Goal: Information Seeking & Learning: Learn about a topic

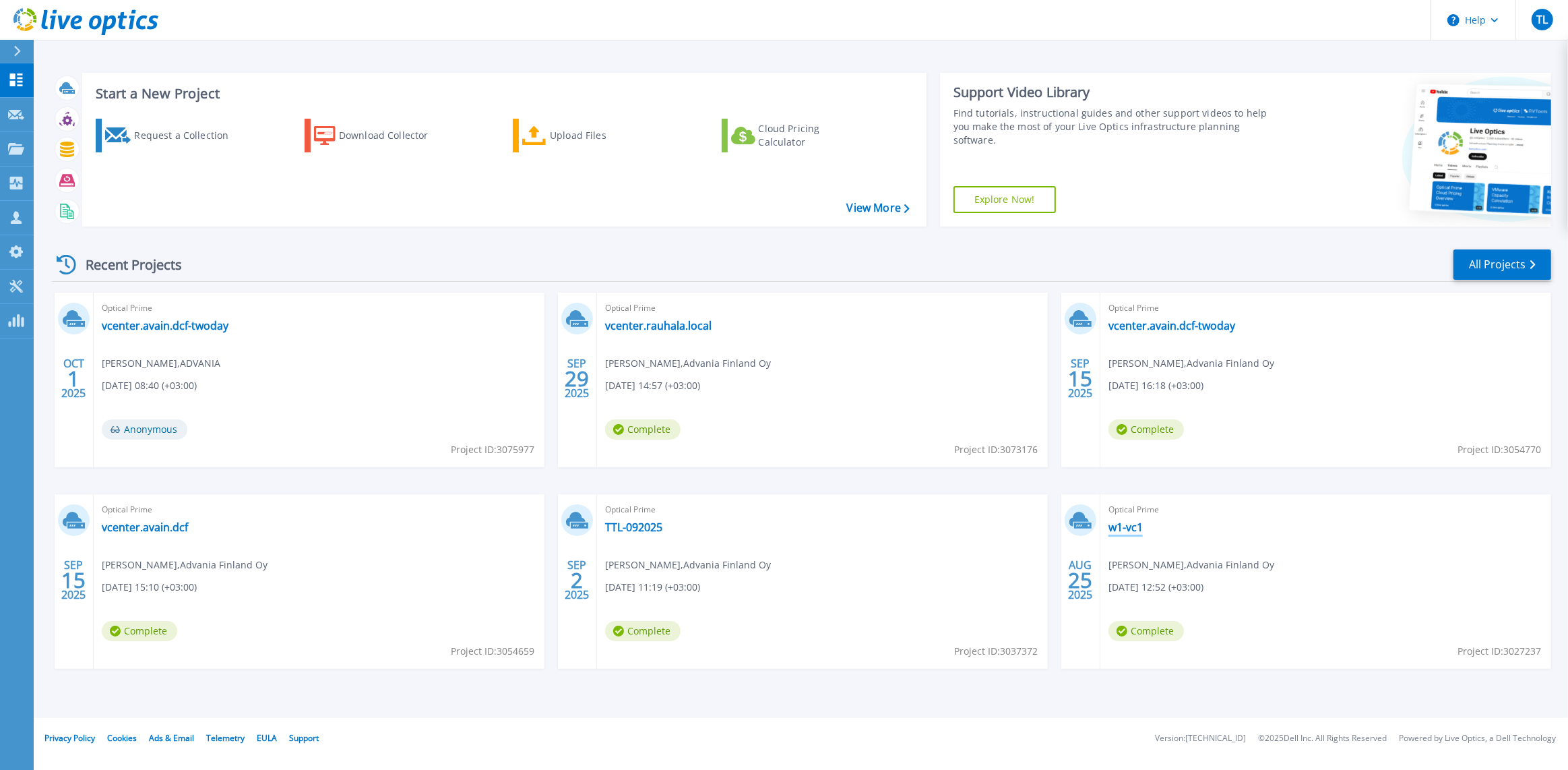
click at [1126, 526] on link "w1-vc1" at bounding box center [1126, 527] width 35 height 13
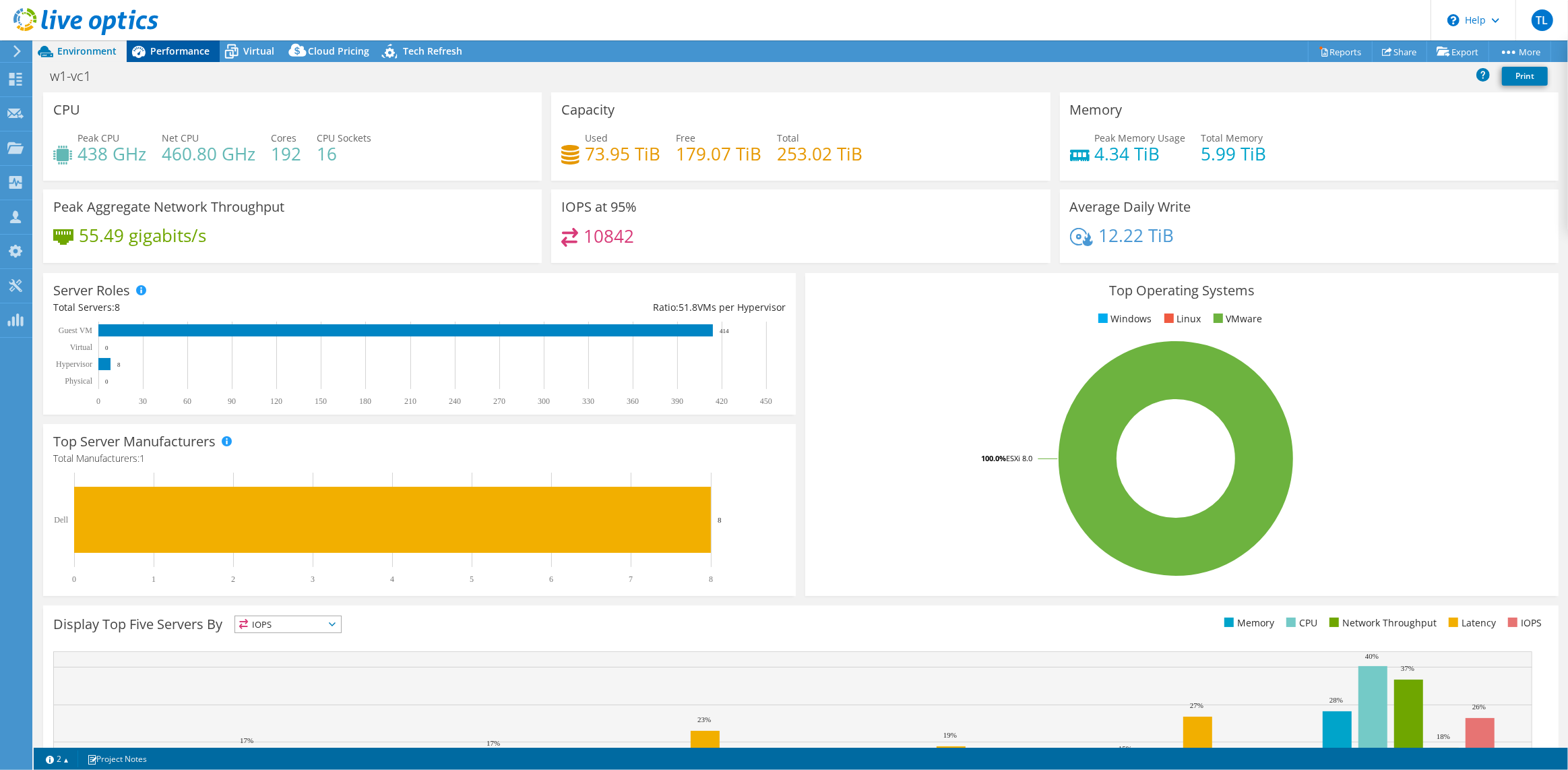
click at [190, 53] on span "Performance" at bounding box center [180, 50] width 59 height 12
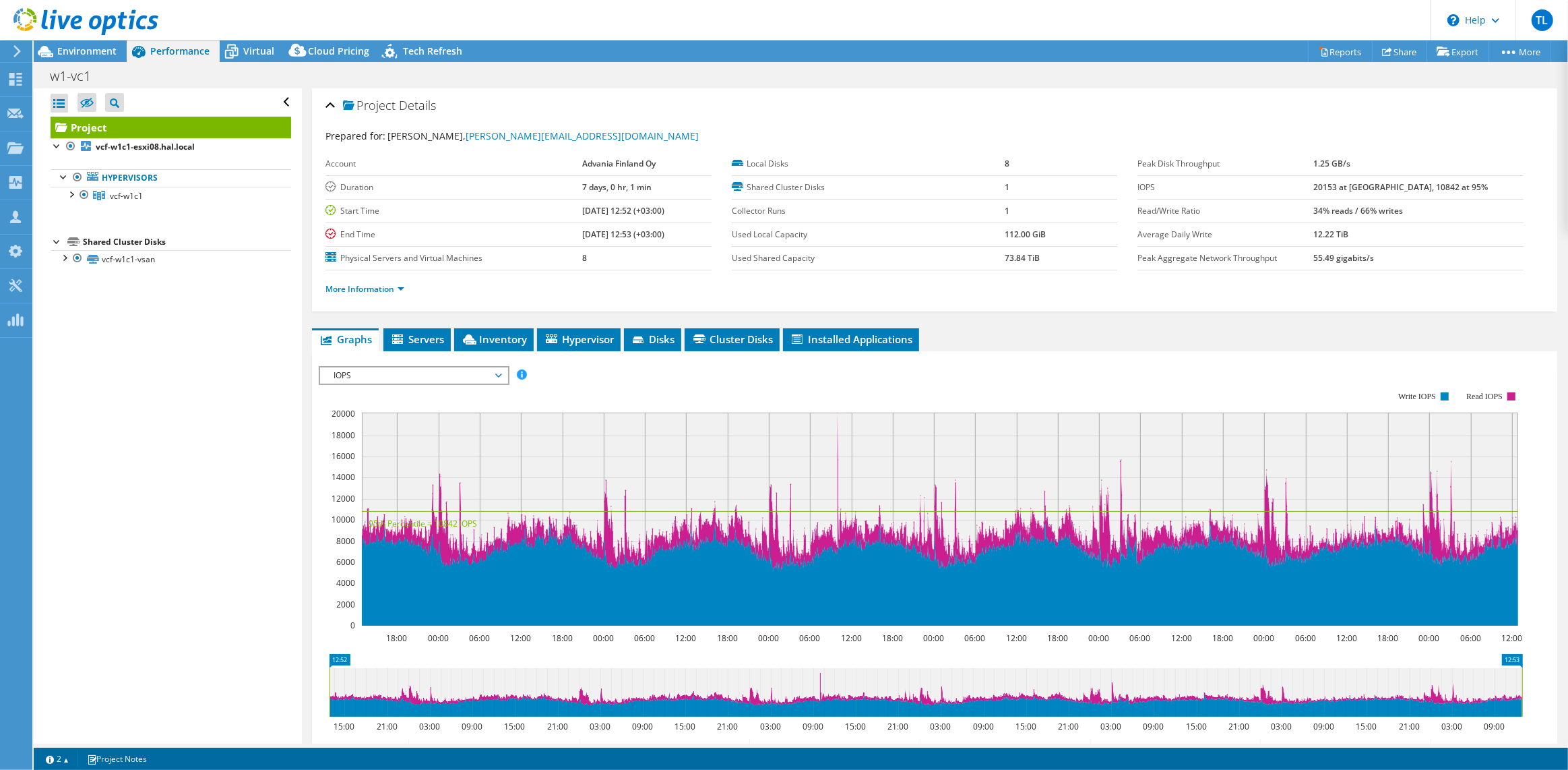
click at [98, 40] on div at bounding box center [79, 22] width 159 height 45
click at [92, 51] on span "Environment" at bounding box center [87, 50] width 59 height 12
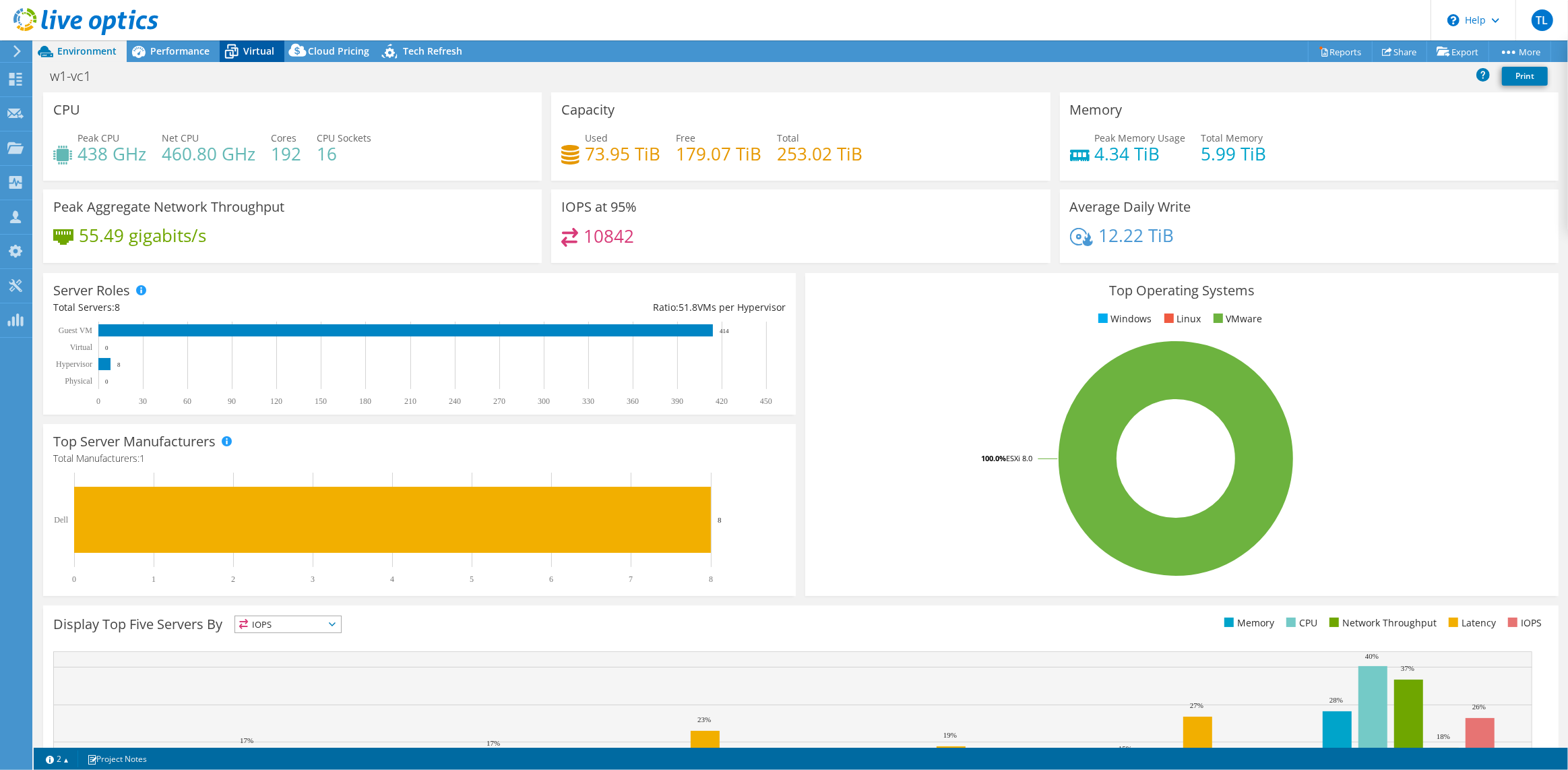
click at [254, 55] on span "Virtual" at bounding box center [259, 50] width 31 height 12
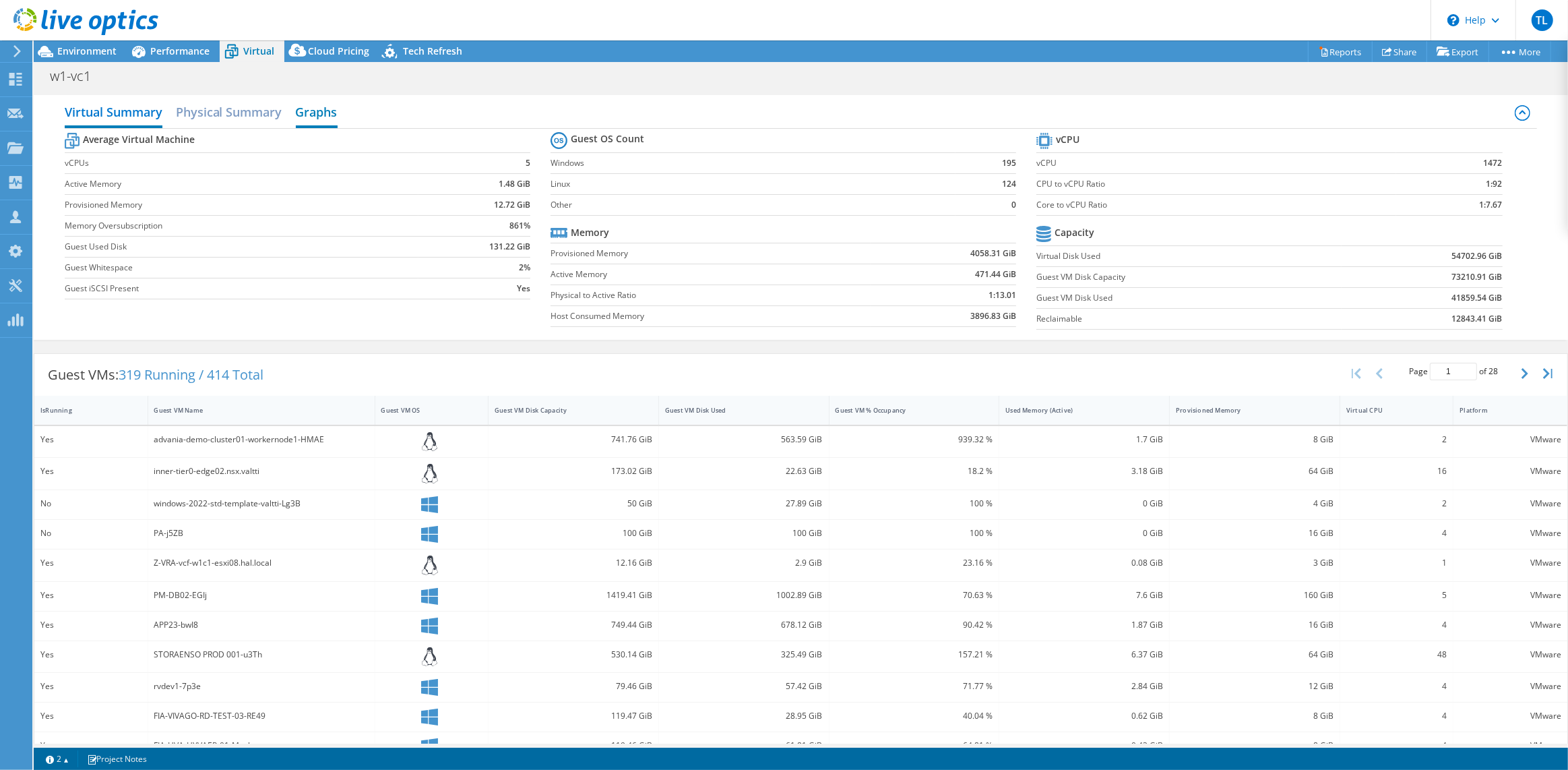
click at [324, 111] on h2 "Graphs" at bounding box center [316, 113] width 42 height 30
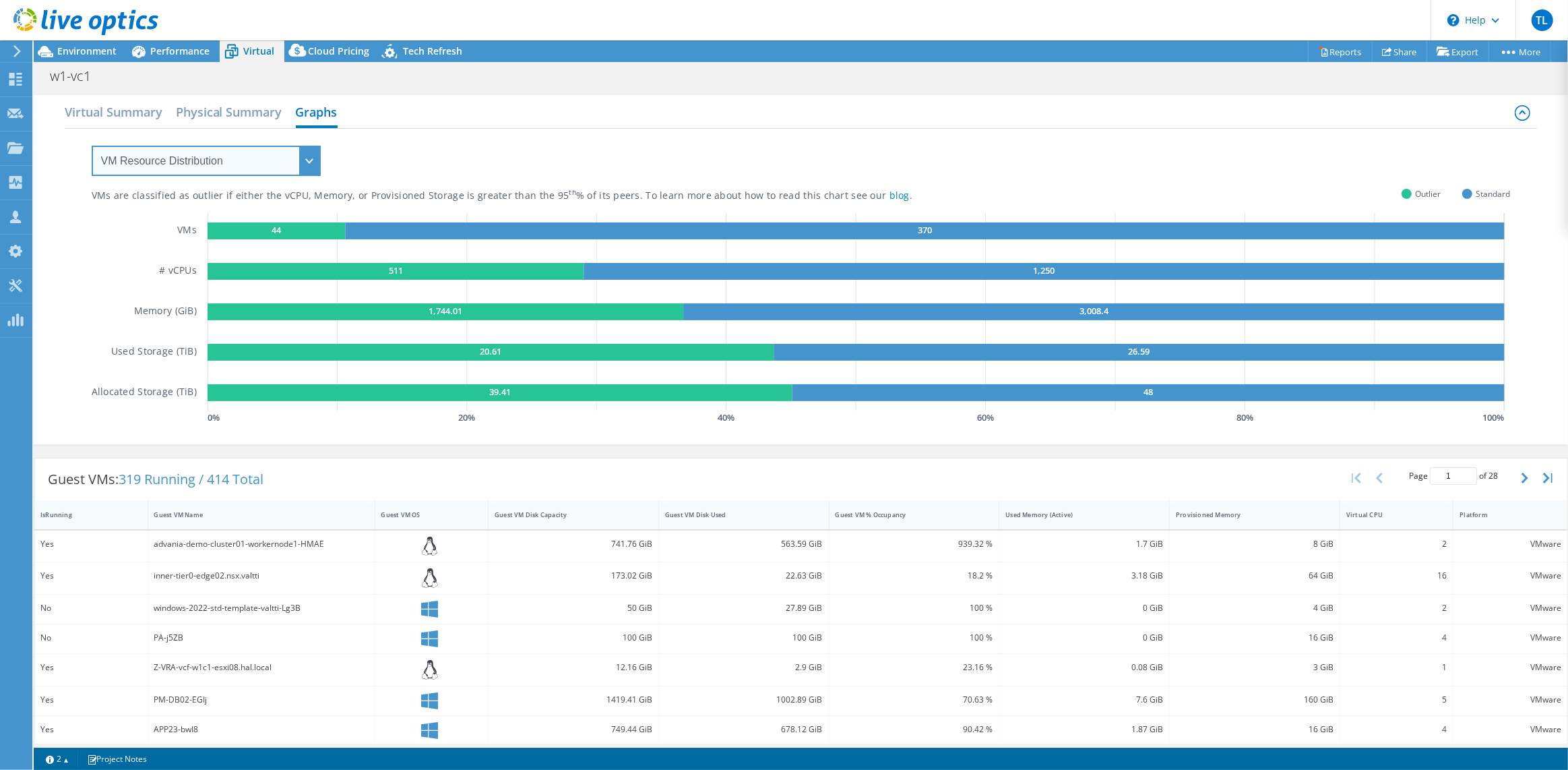
click at [287, 172] on select "VM Resource Distribution Provisioning Contrast Over Provisioning" at bounding box center [206, 160] width 229 height 31
select select "Over Provisioning"
click at [92, 145] on select "VM Resource Distribution Provisioning Contrast Over Provisioning" at bounding box center [206, 160] width 229 height 31
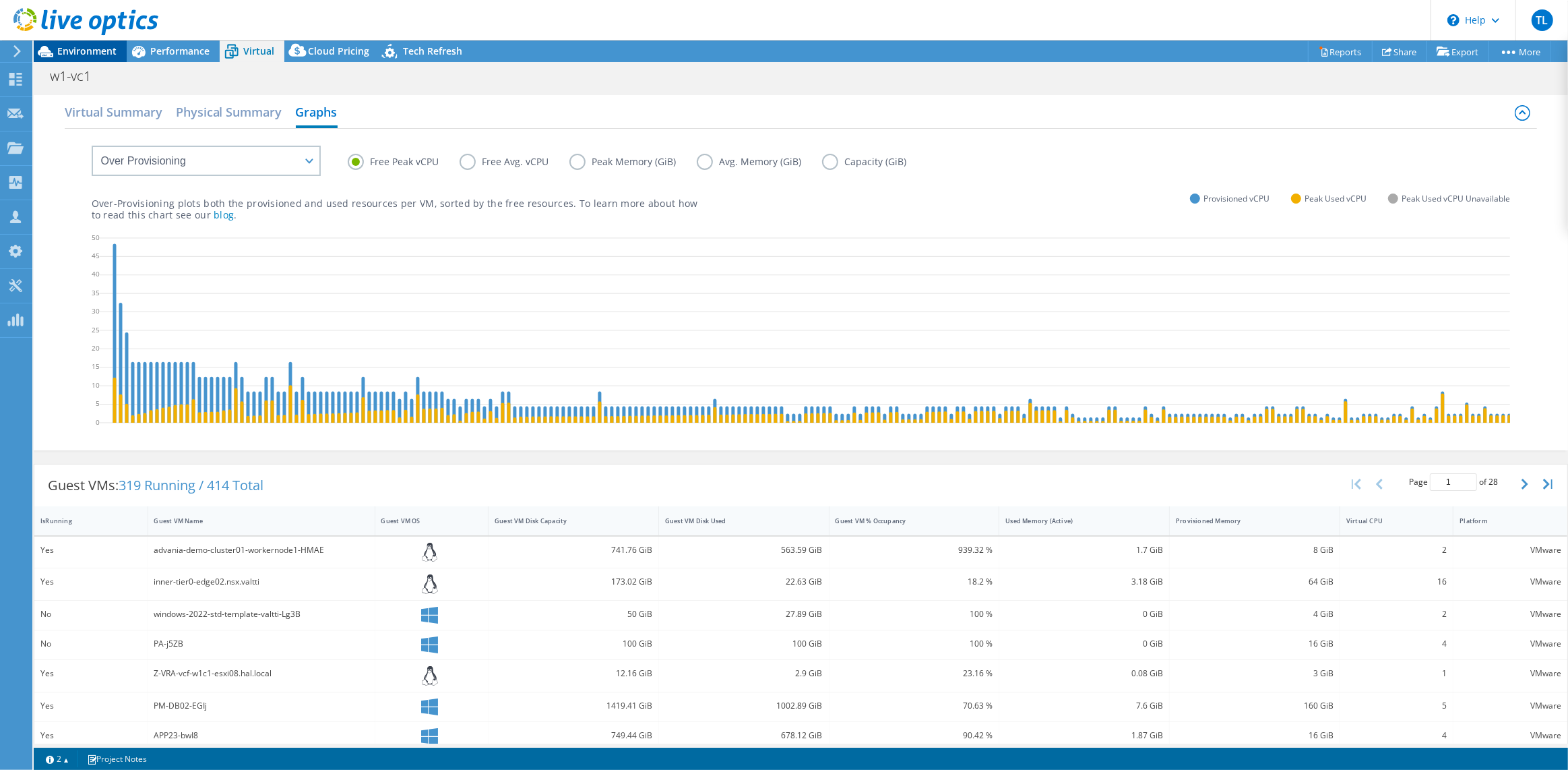
click at [87, 54] on span "Environment" at bounding box center [87, 50] width 59 height 12
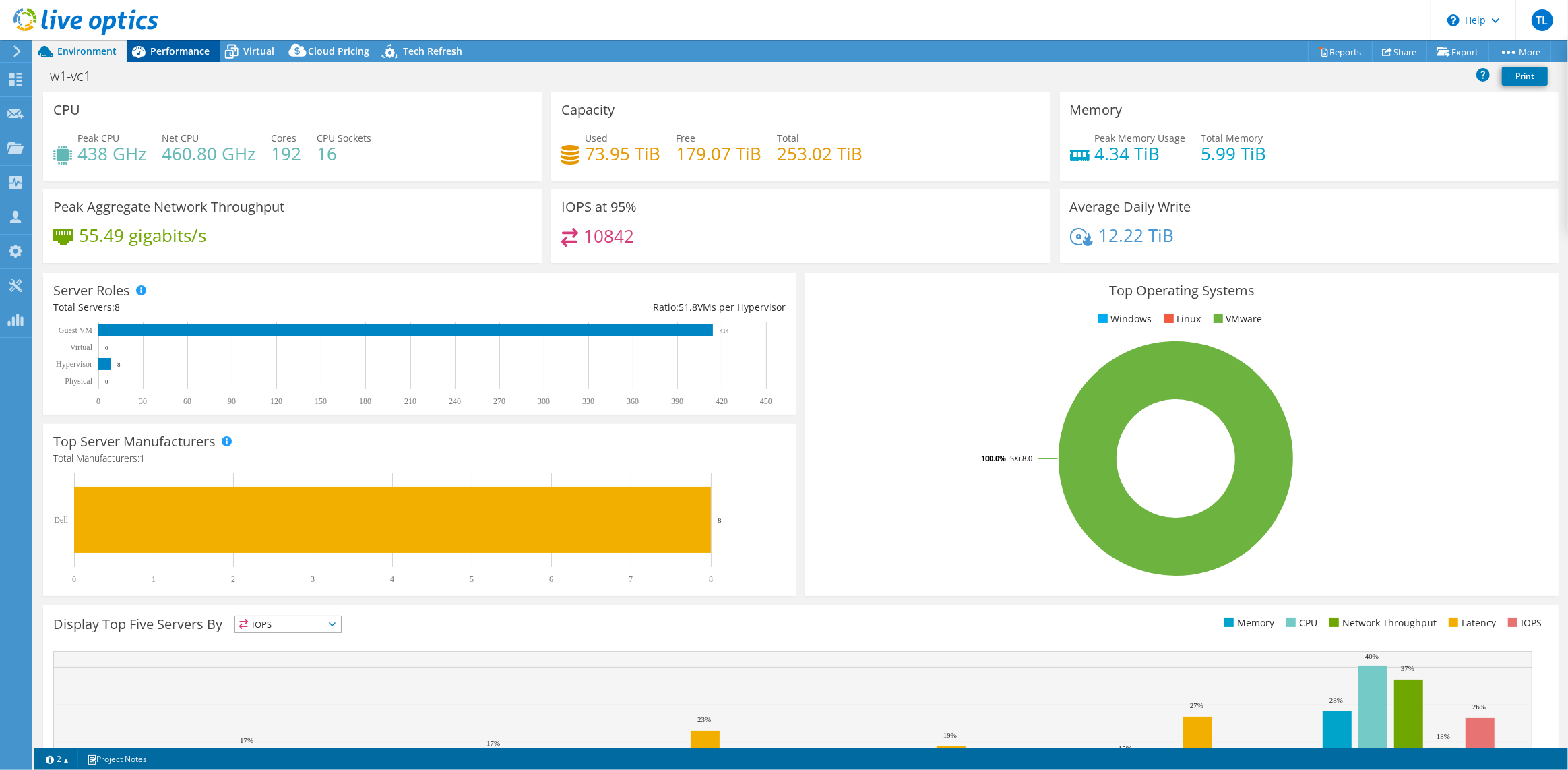
click at [179, 55] on span "Performance" at bounding box center [180, 50] width 59 height 12
